Goal: Task Accomplishment & Management: Use online tool/utility

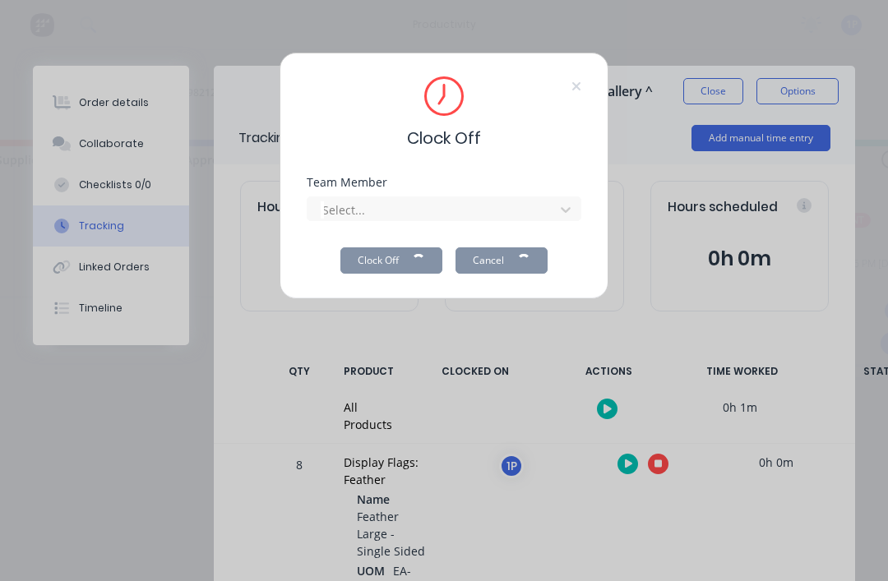
scroll to position [20, 0]
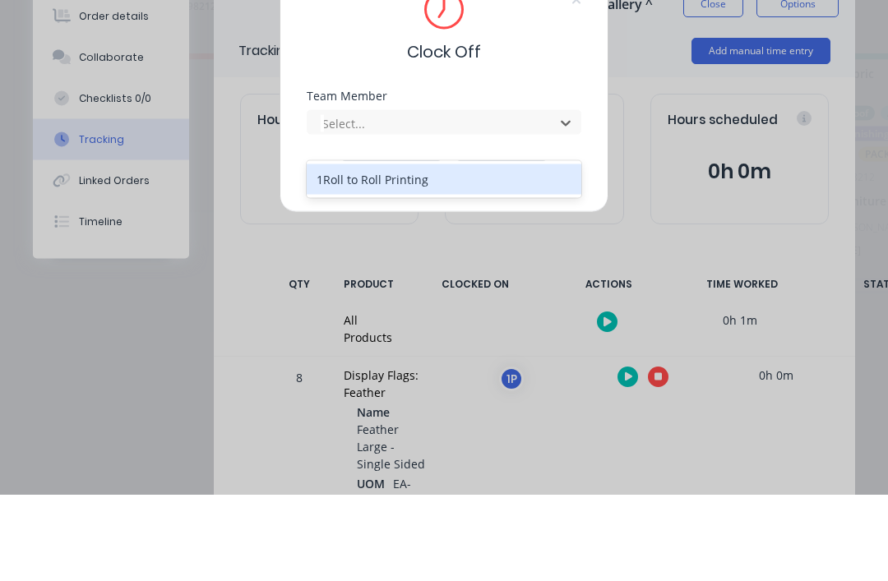
click at [419, 251] on div "1Roll to Roll Printing" at bounding box center [444, 266] width 274 height 30
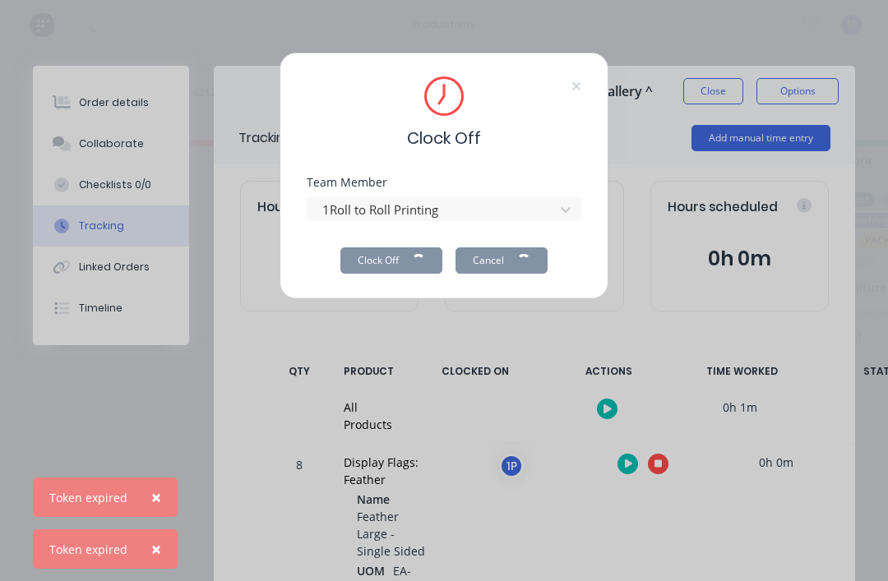
click at [581, 79] on div "Clock Off Team Member 1Roll to Roll Printing Clock Off Cancel" at bounding box center [443, 176] width 329 height 247
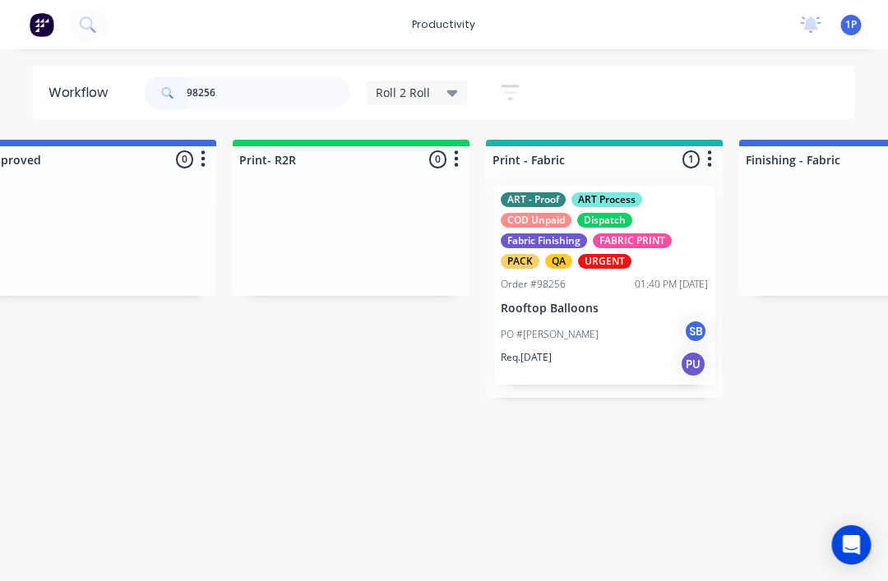
scroll to position [0, 309]
type input "98256"
click at [592, 271] on div "ART - Proof ART Process COD Unpaid Dispatch Fabric Finishing FABRIC PRINT PACK …" at bounding box center [604, 285] width 220 height 199
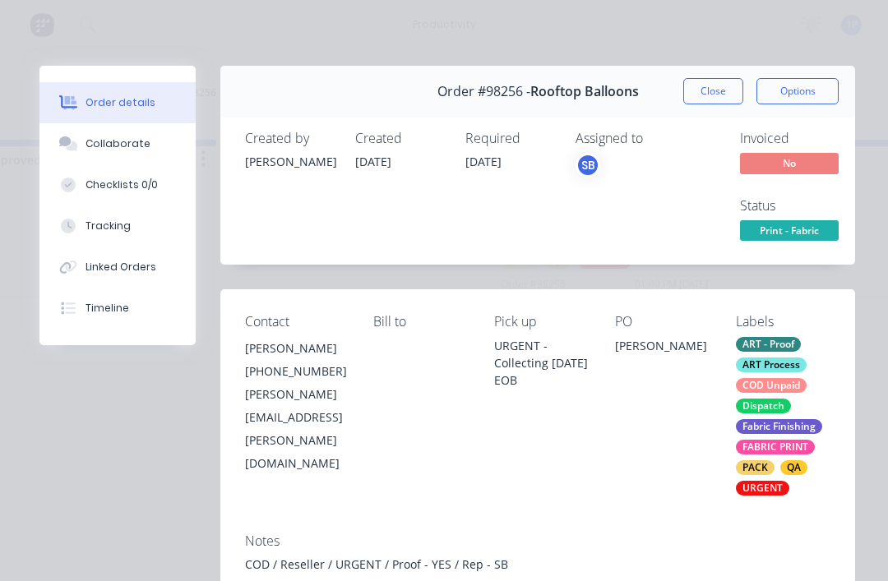
click at [155, 237] on button "Tracking" at bounding box center [117, 225] width 156 height 41
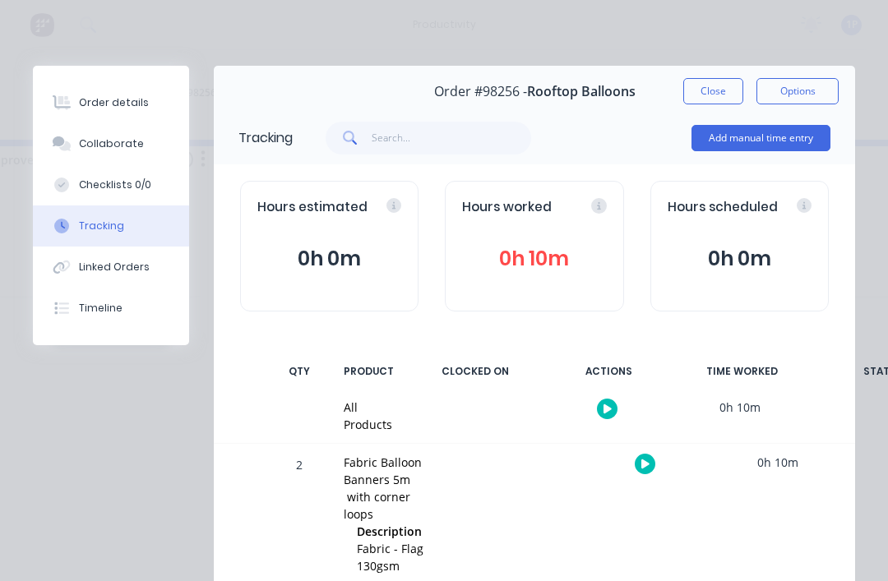
click at [651, 459] on button "button" at bounding box center [644, 464] width 21 height 21
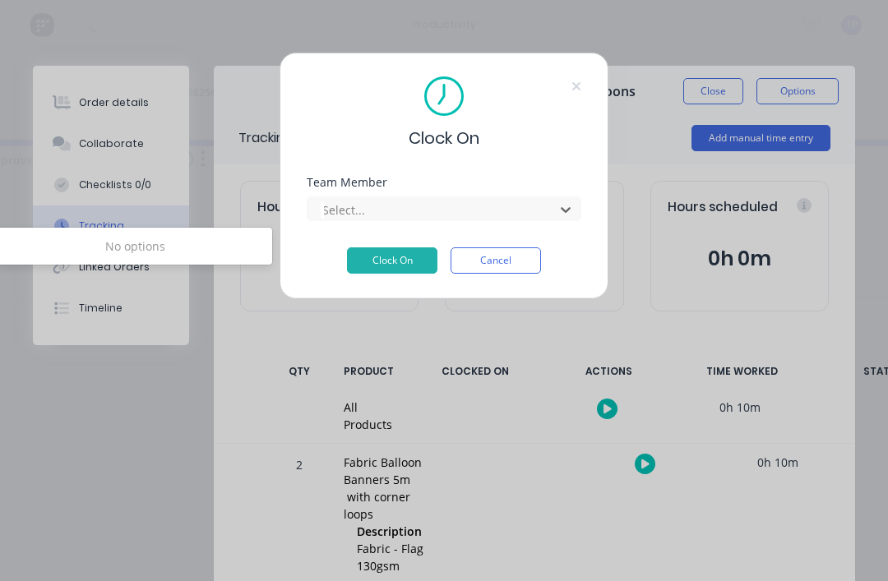
scroll to position [0, 187]
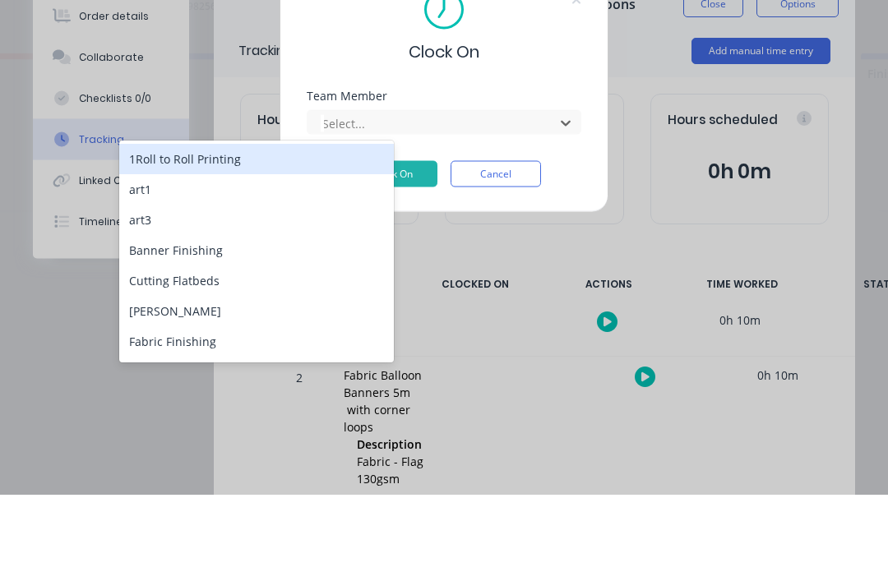
click at [342, 231] on div "1Roll to Roll Printing" at bounding box center [256, 246] width 274 height 30
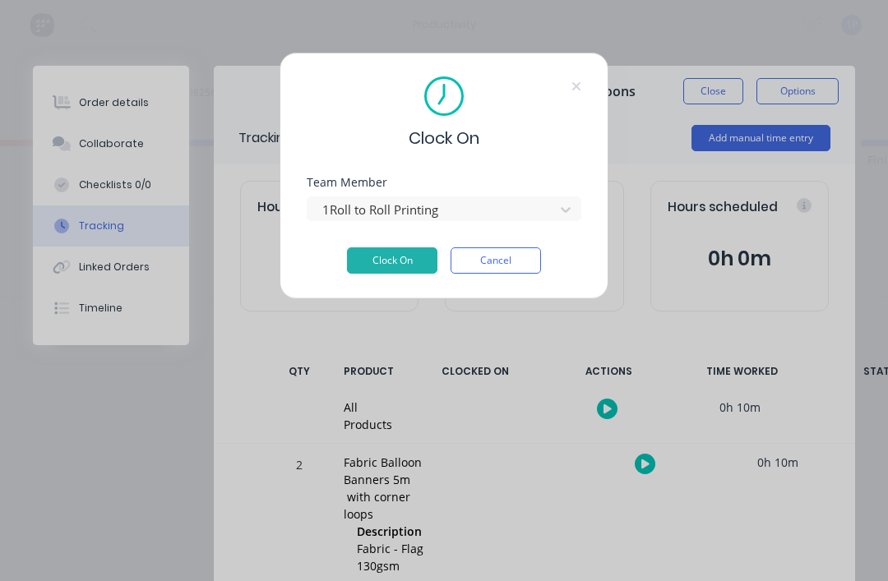
click at [390, 255] on button "Clock On" at bounding box center [392, 260] width 90 height 26
